Goal: Task Accomplishment & Management: Manage account settings

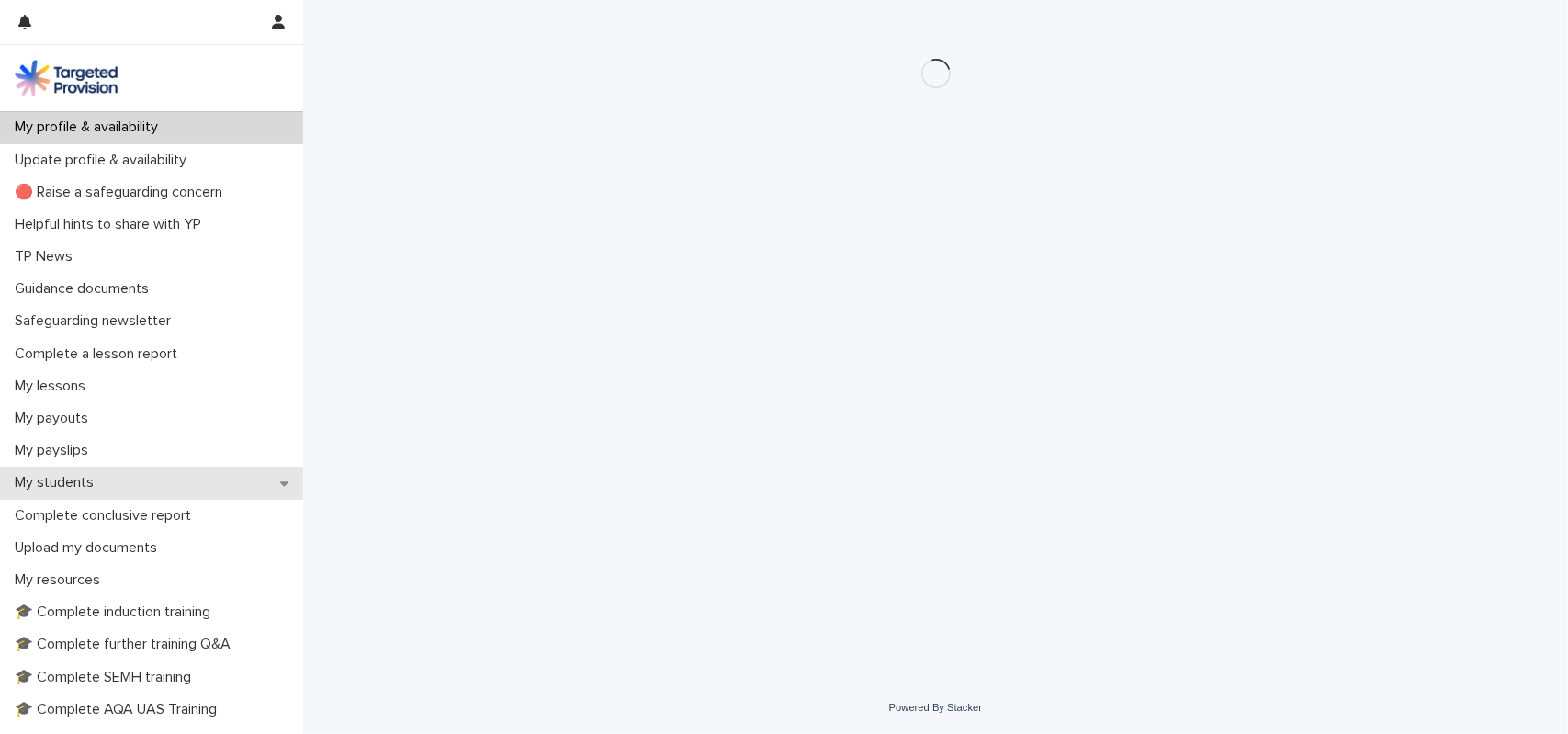
click at [91, 469] on div "My students" at bounding box center [152, 482] width 303 height 32
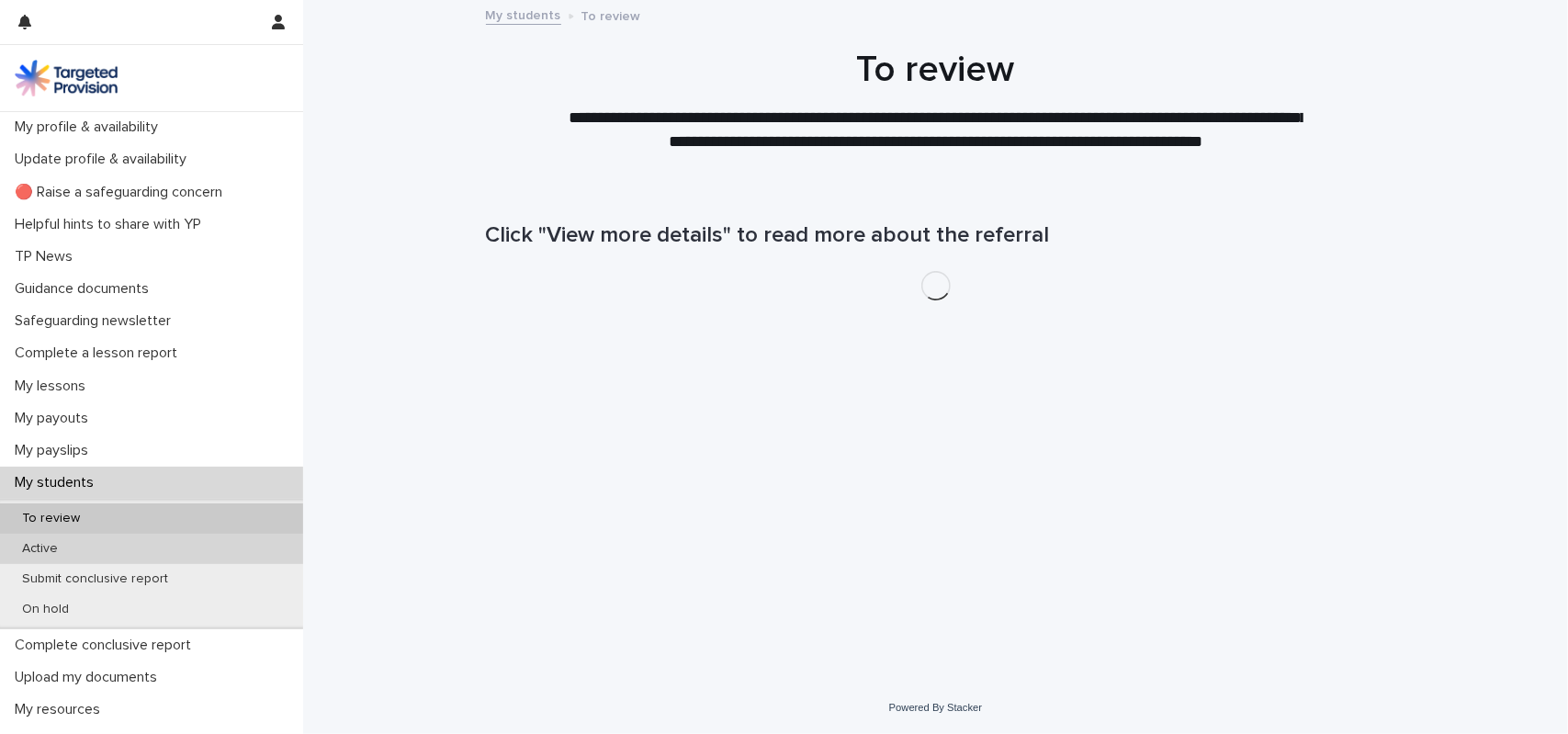
click at [75, 540] on div "Active" at bounding box center [152, 548] width 303 height 30
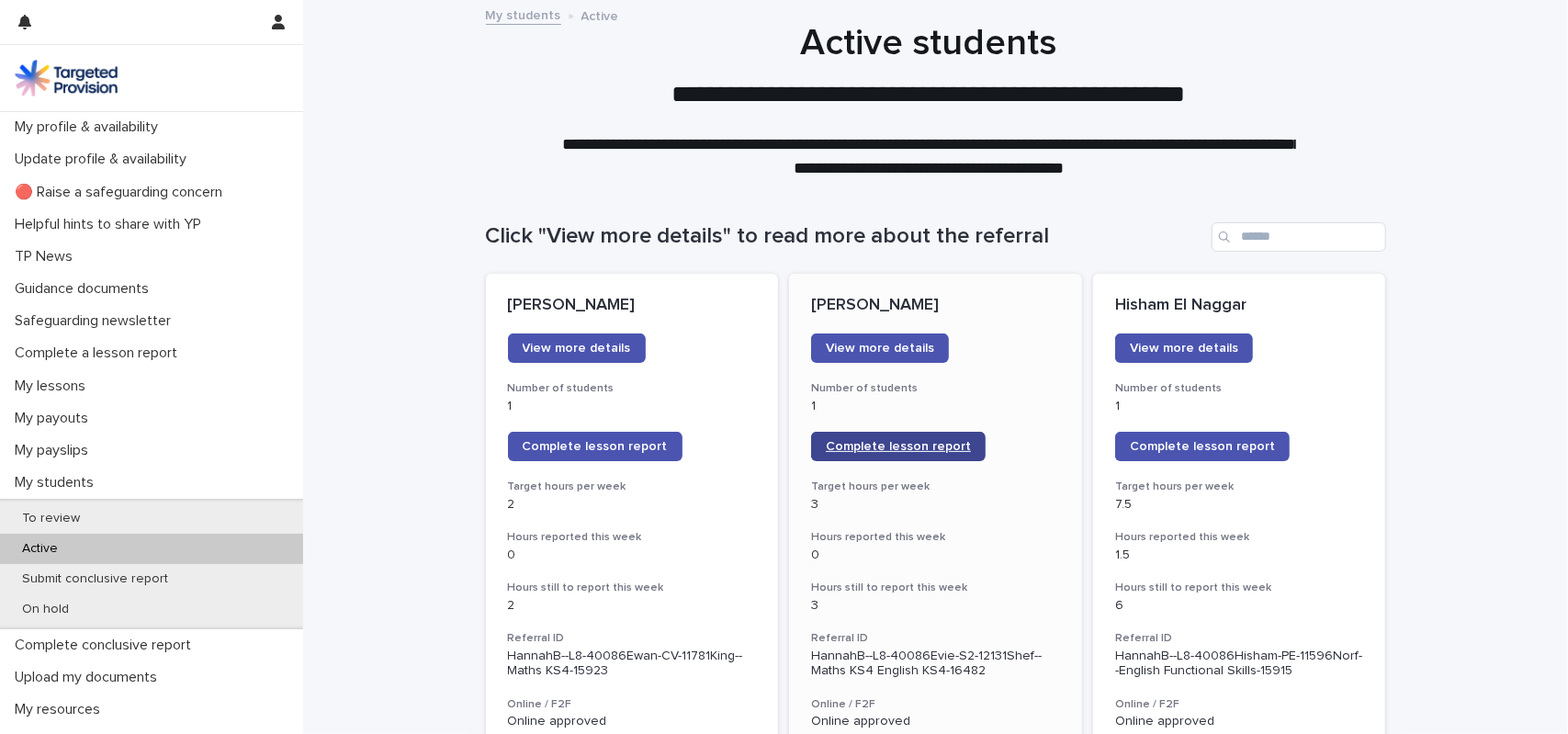
click at [858, 441] on span "Complete lesson report" at bounding box center [898, 445] width 145 height 13
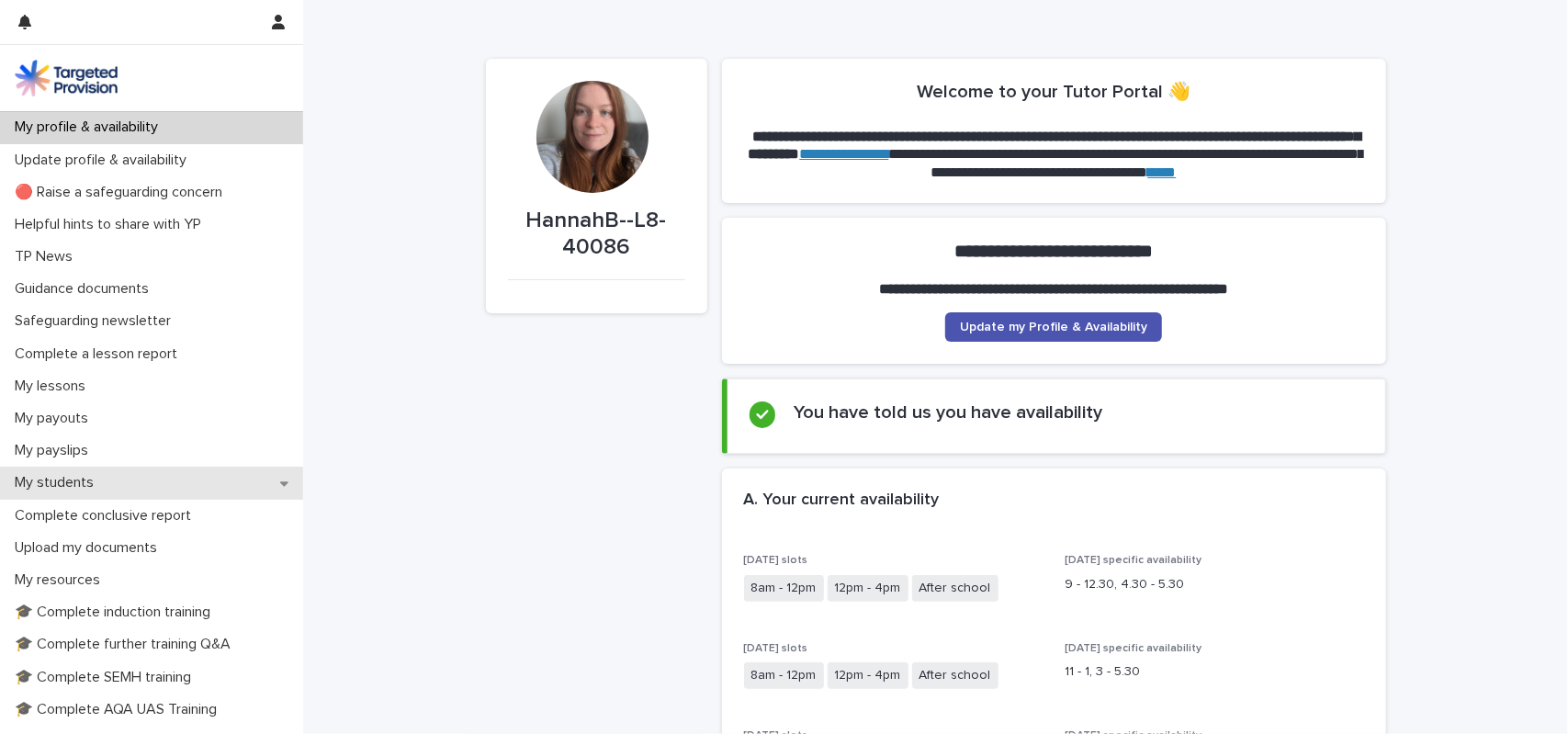
click at [84, 480] on p "My students" at bounding box center [58, 483] width 101 height 17
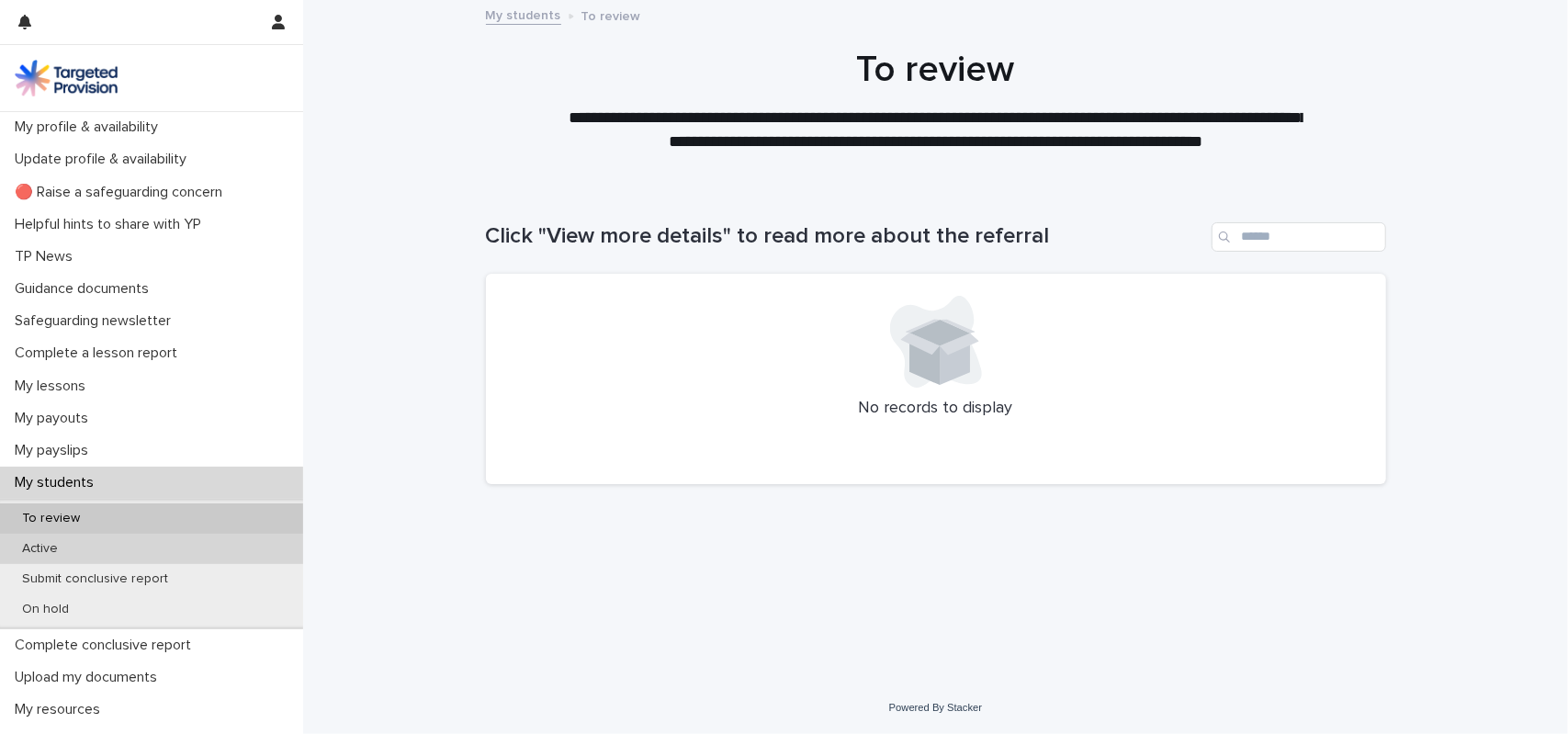
click at [93, 547] on div "Active" at bounding box center [152, 548] width 303 height 30
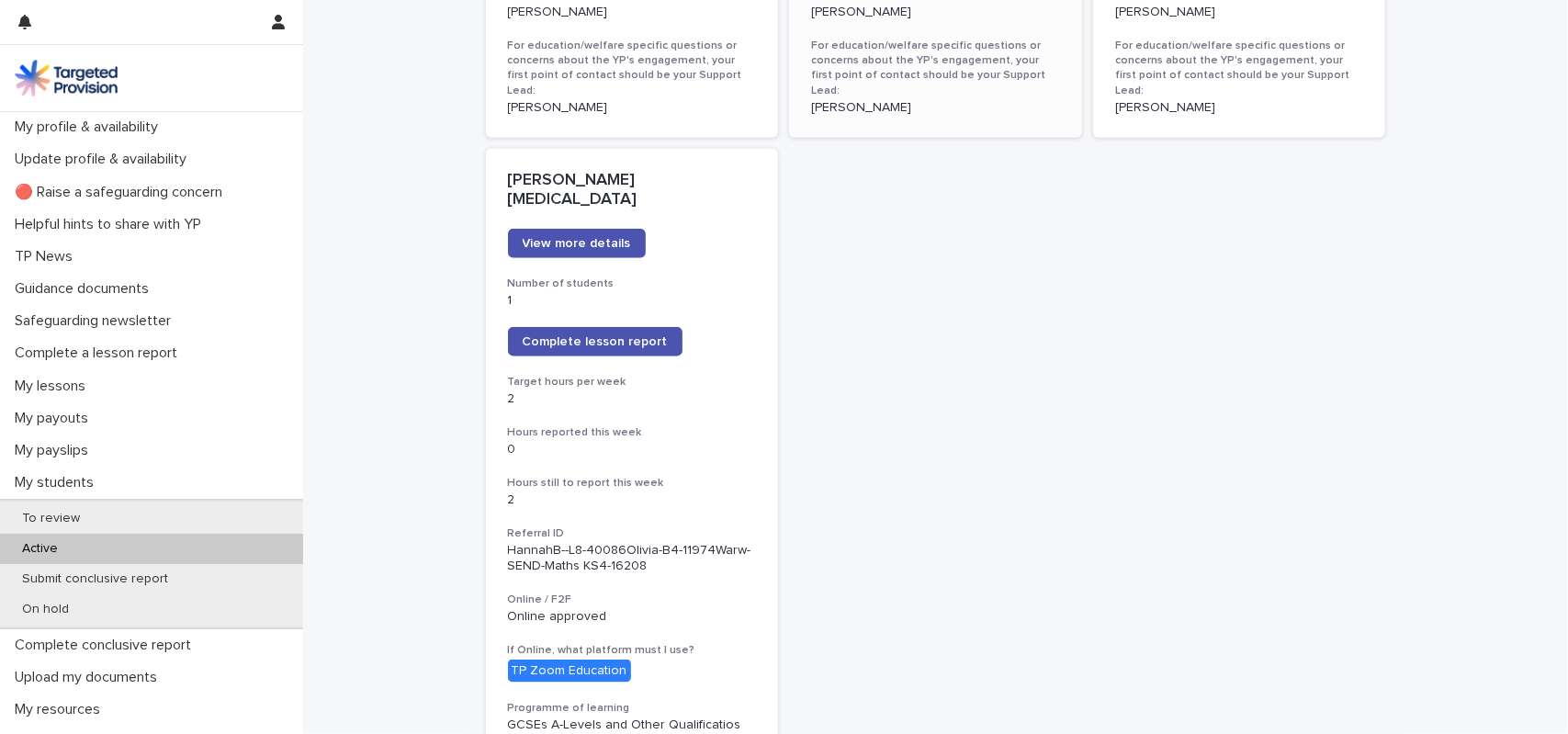
scroll to position [1469, 0]
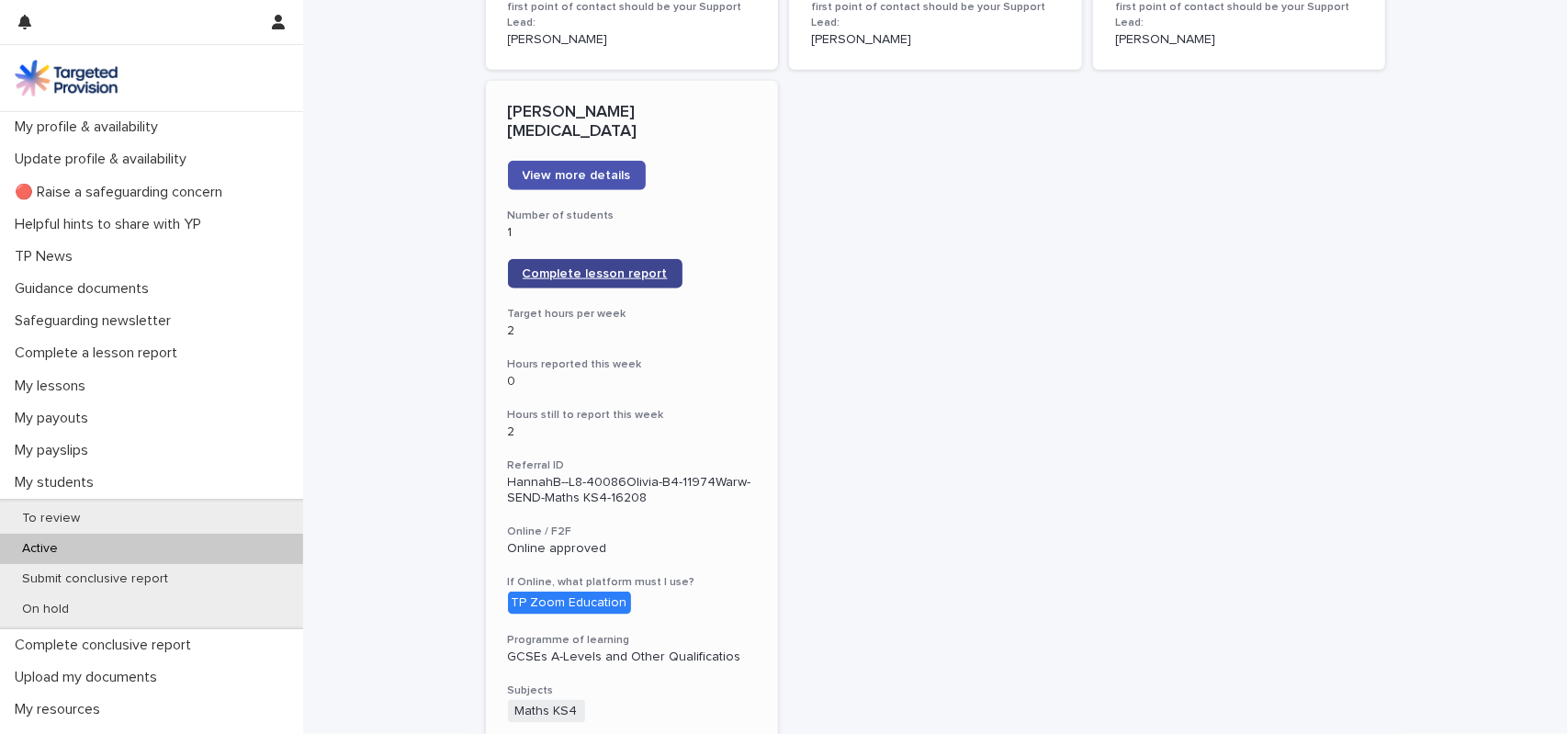
click at [638, 259] on link "Complete lesson report" at bounding box center [595, 273] width 175 height 29
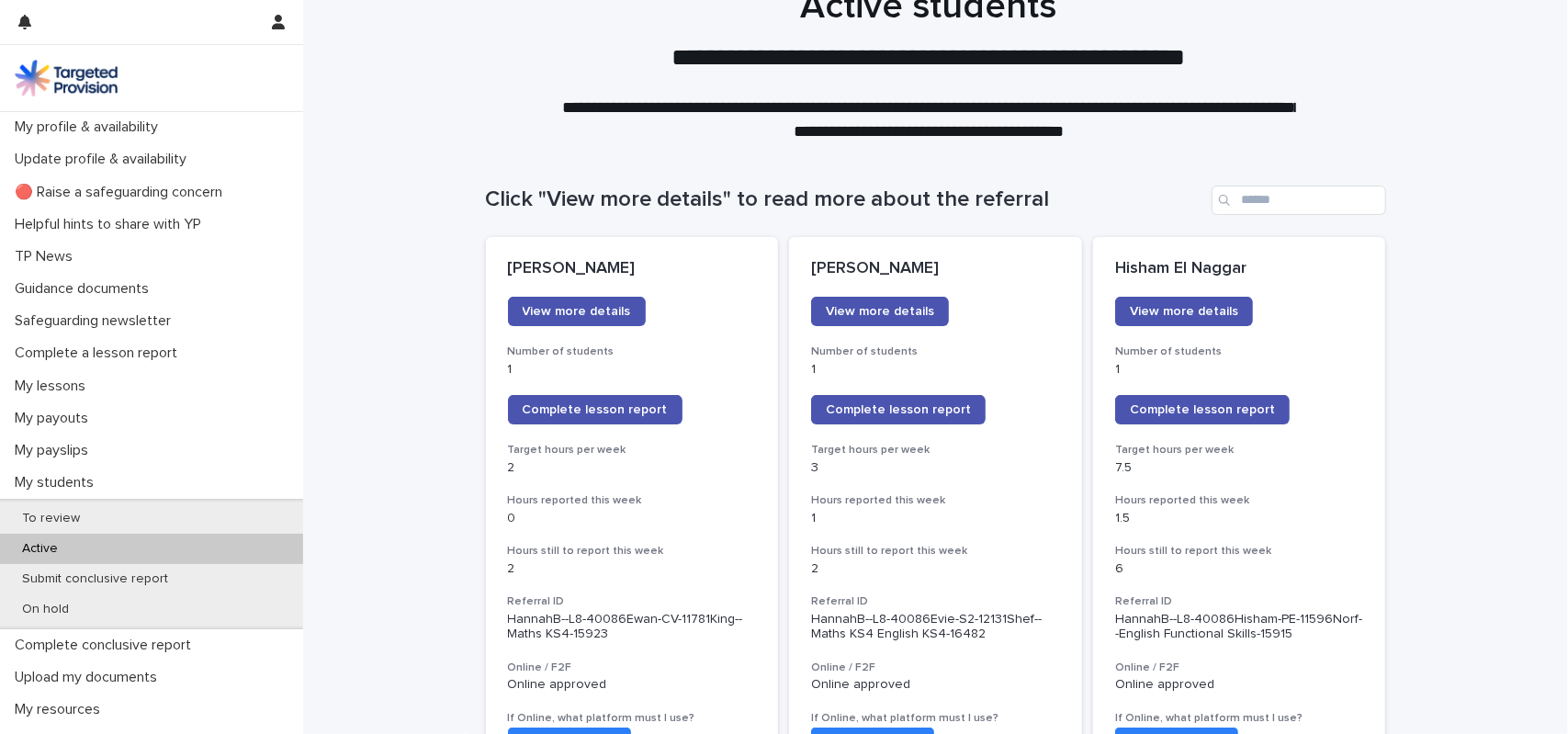
scroll to position [0, 0]
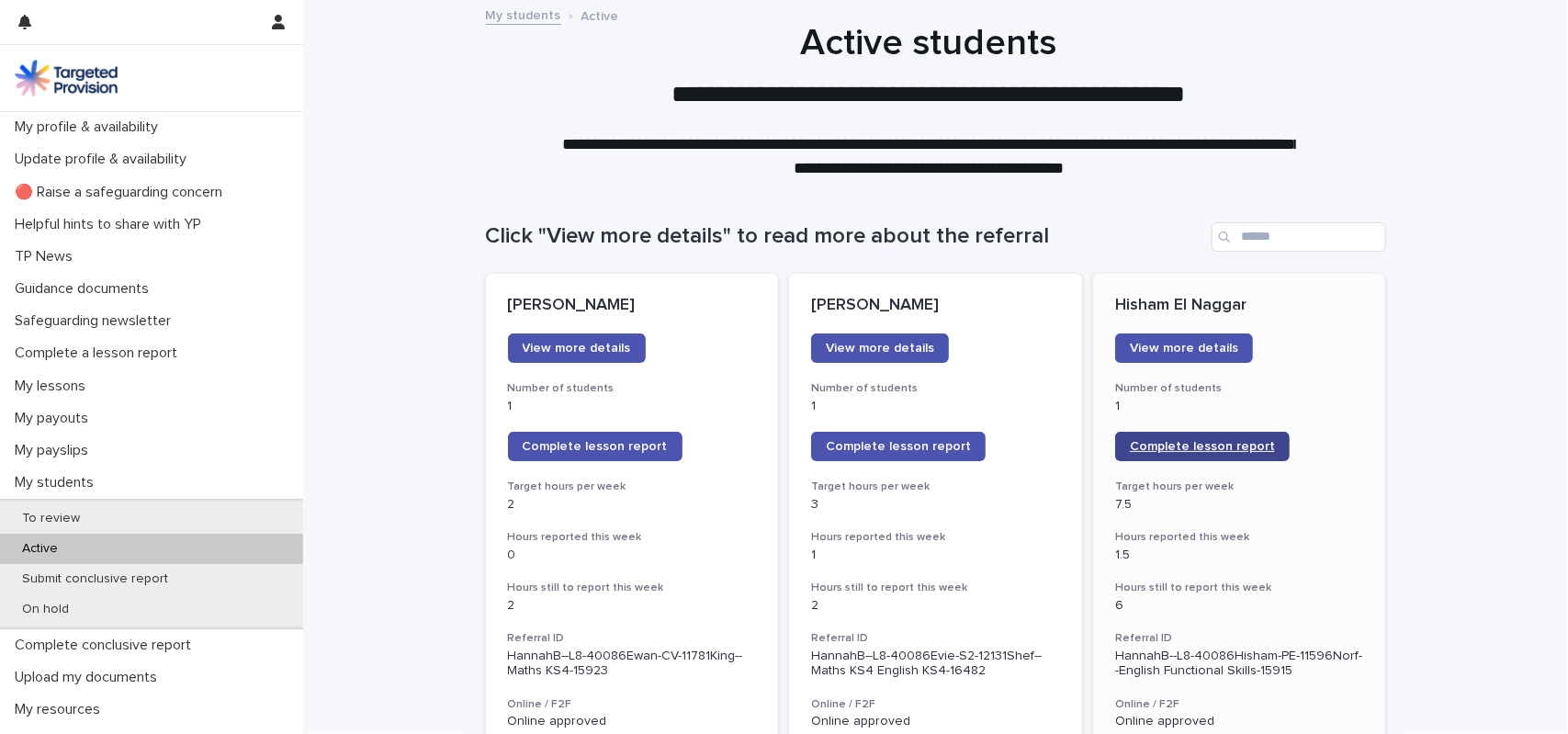
click at [1186, 451] on span "Complete lesson report" at bounding box center [1202, 445] width 145 height 13
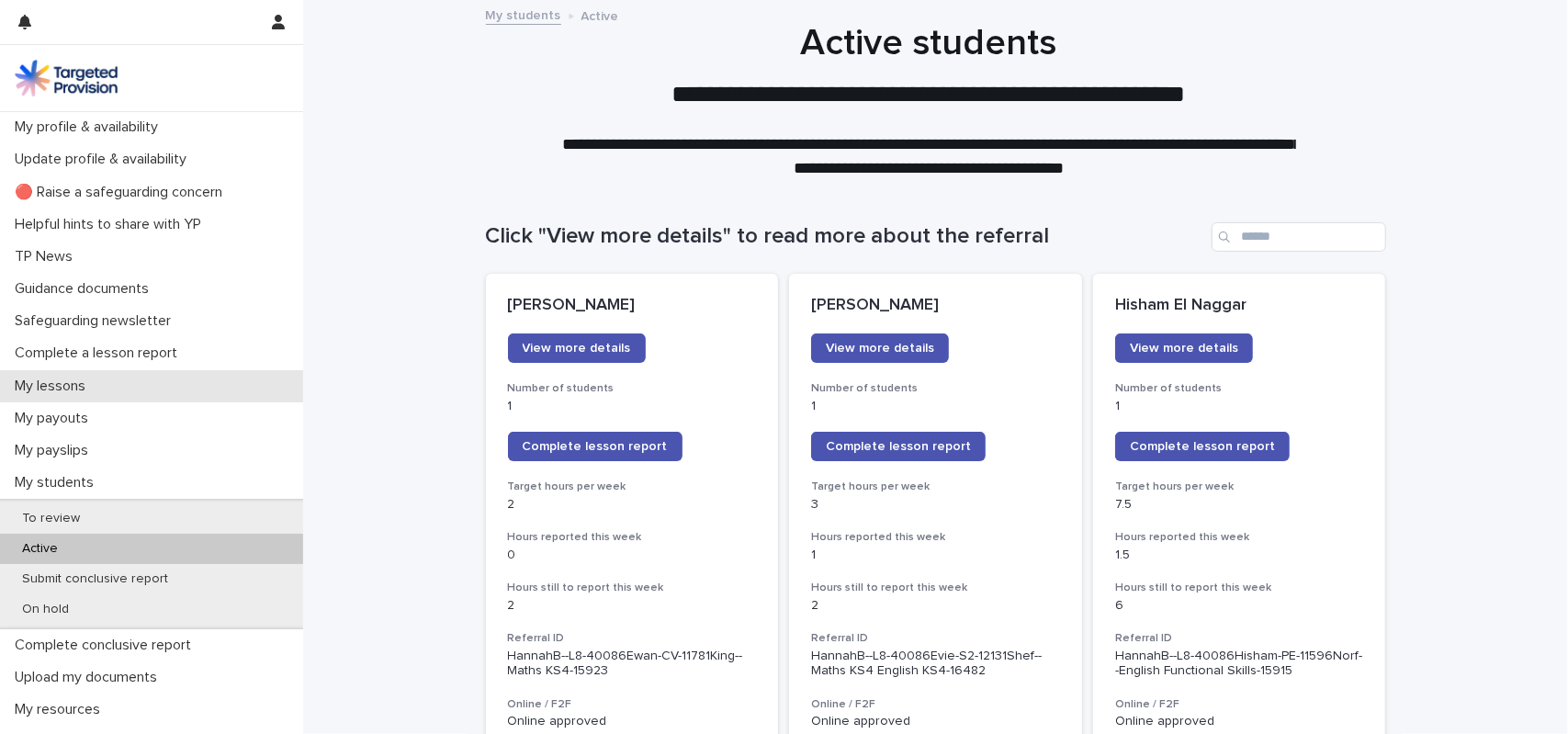
click at [75, 394] on p "My lessons" at bounding box center [54, 386] width 93 height 17
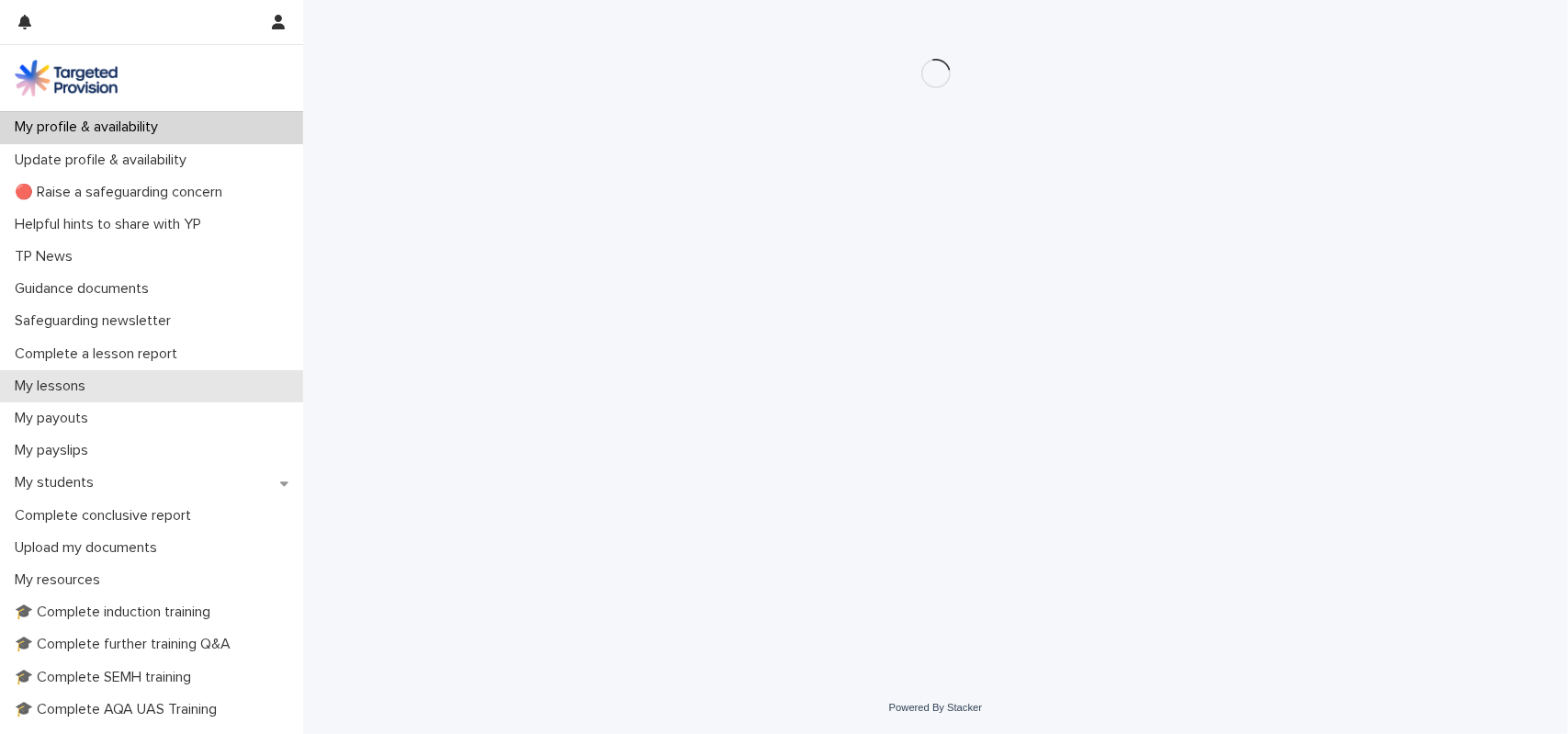
click at [97, 382] on p "My lessons" at bounding box center [54, 386] width 93 height 17
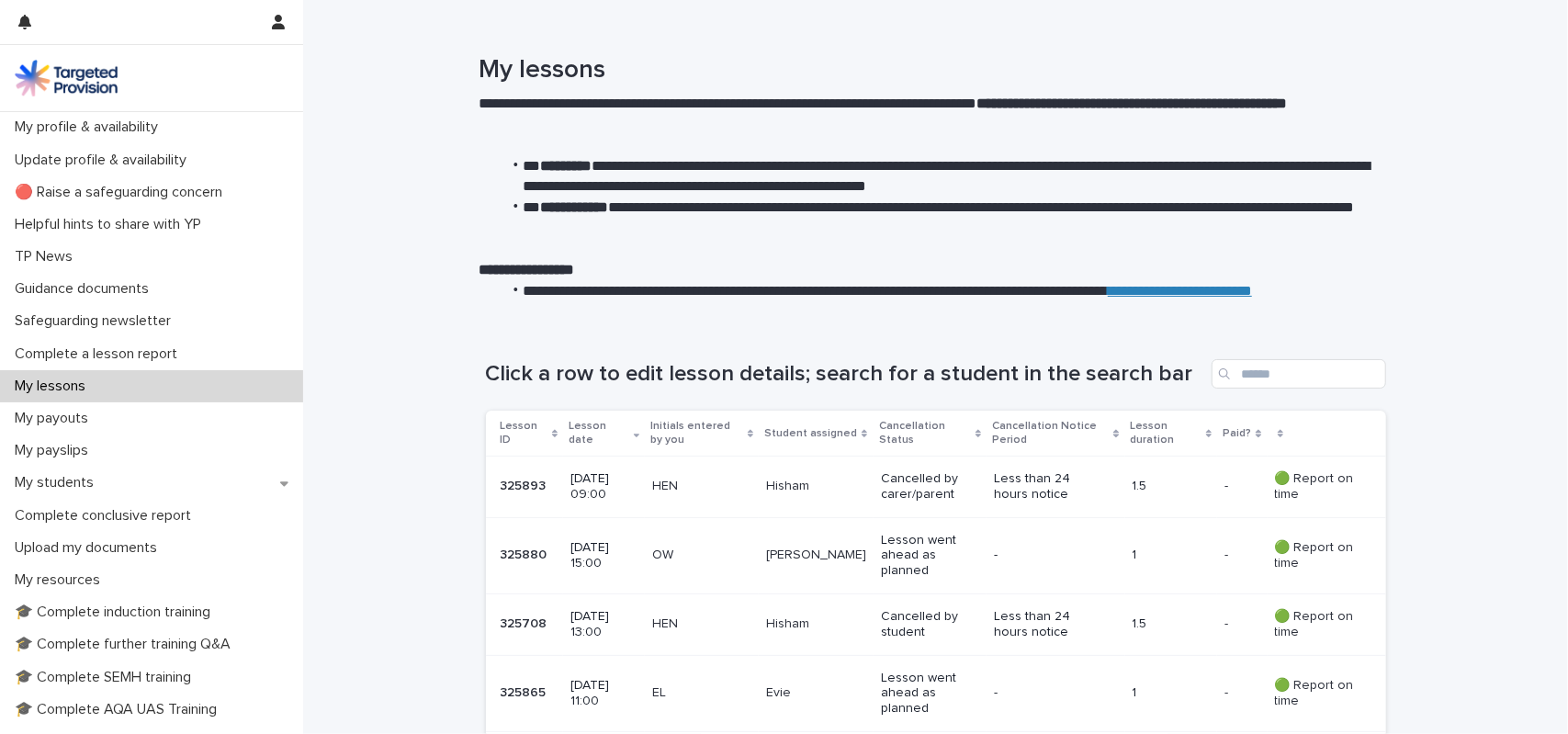
click at [1199, 486] on p "1.5" at bounding box center [1171, 486] width 78 height 15
